Goal: Navigation & Orientation: Find specific page/section

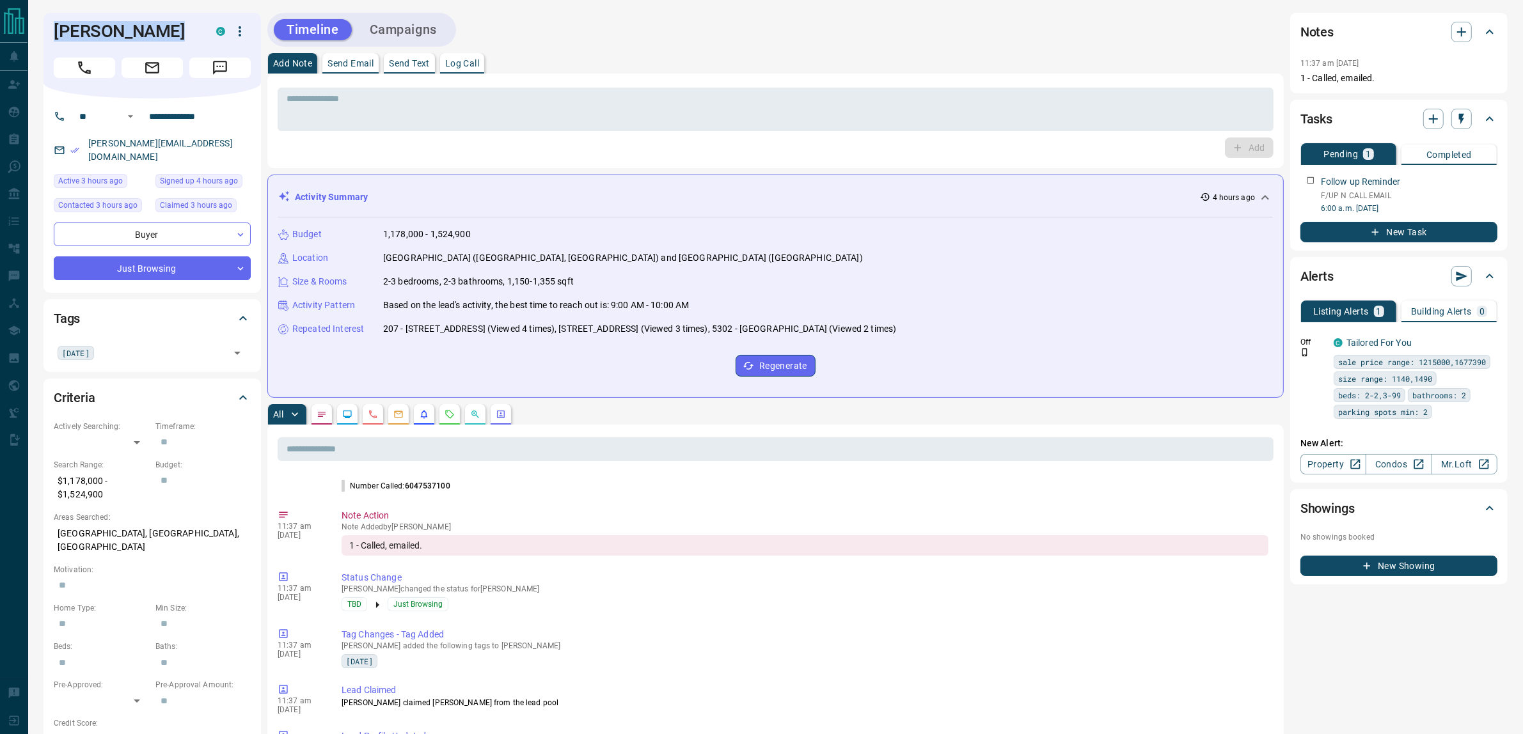
scroll to position [103, 0]
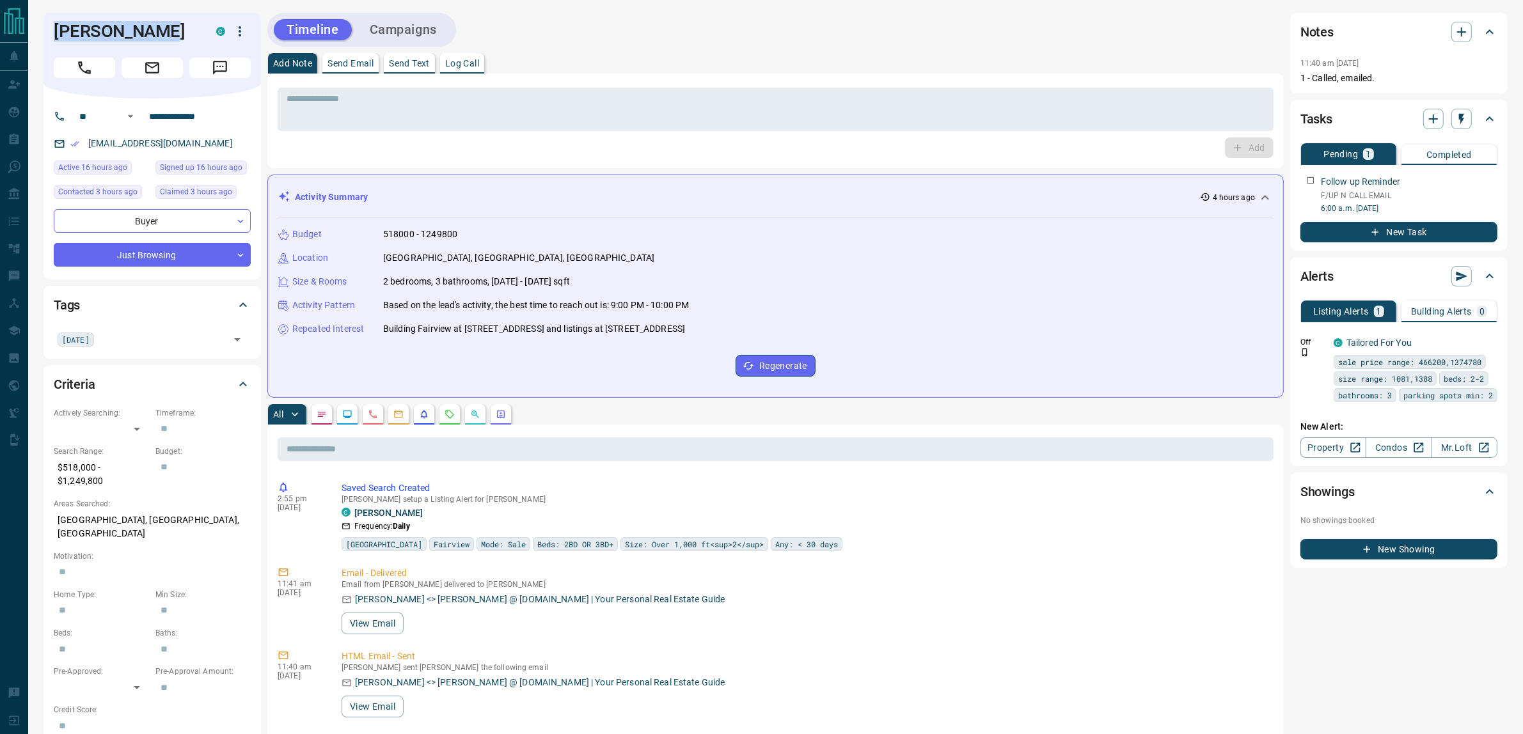
scroll to position [775, 0]
